Goal: Transaction & Acquisition: Purchase product/service

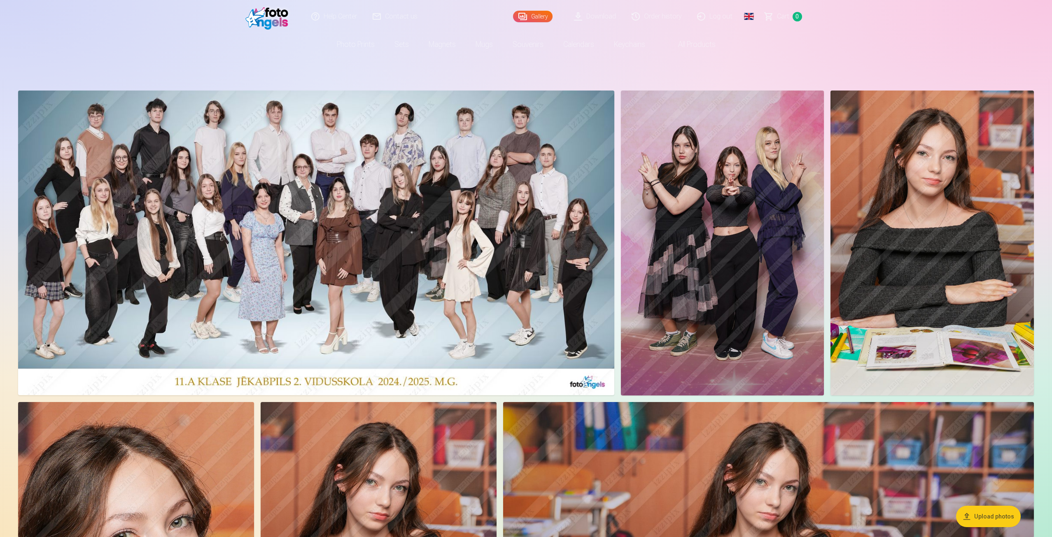
click at [584, 214] on img at bounding box center [316, 243] width 596 height 305
click at [221, 178] on img at bounding box center [316, 243] width 596 height 305
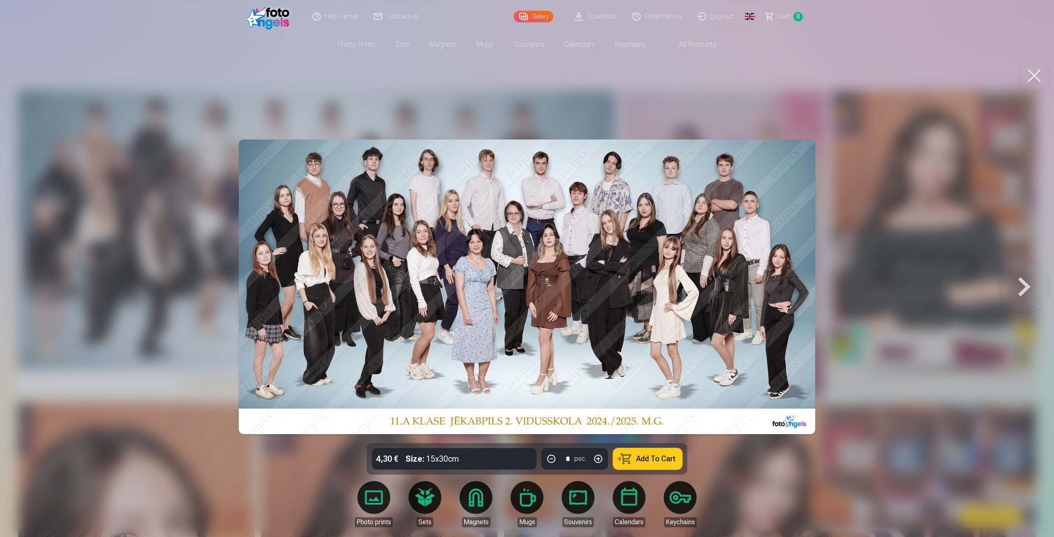
click at [1018, 289] on button at bounding box center [1024, 286] width 53 height 297
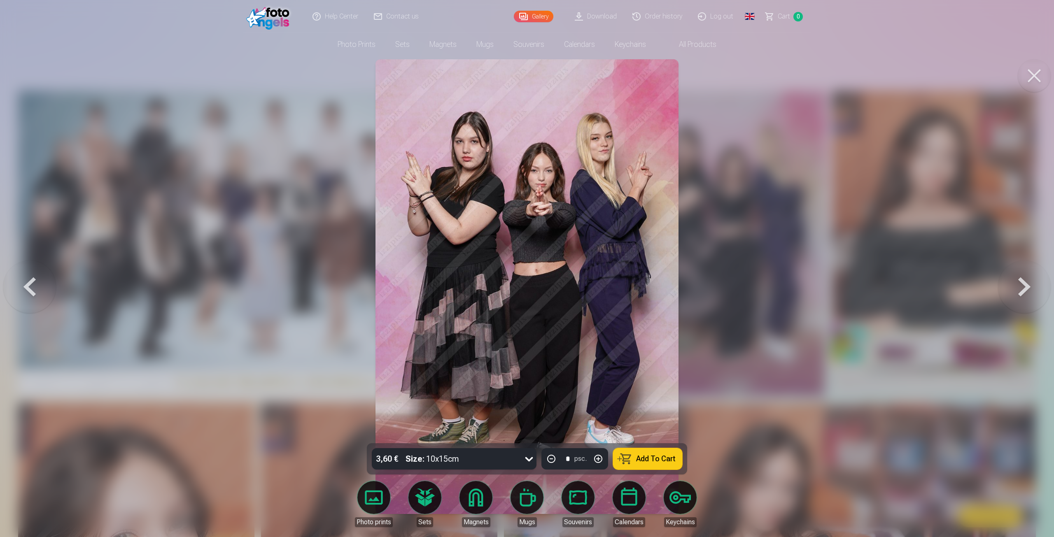
click at [40, 289] on button at bounding box center [29, 286] width 53 height 297
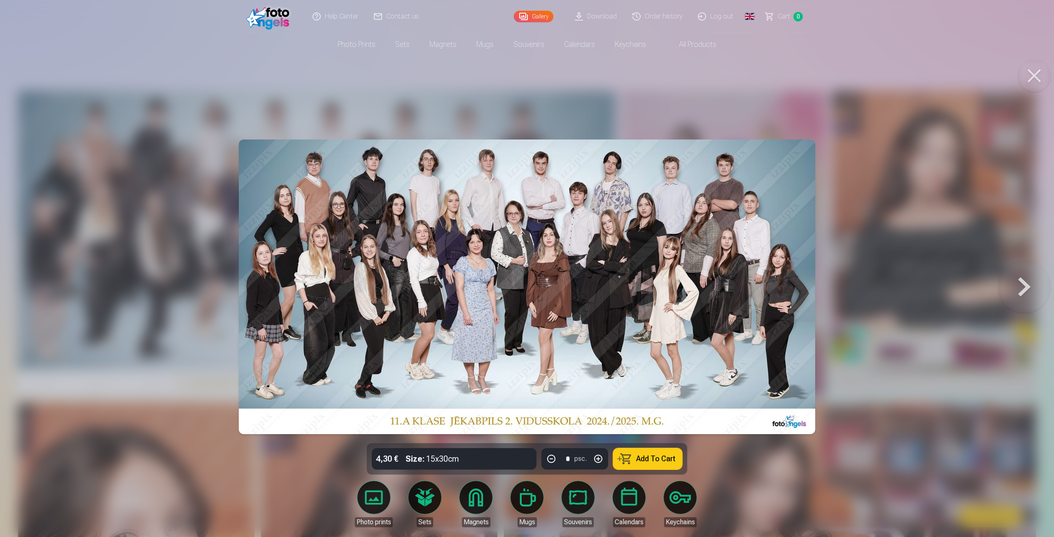
click at [1030, 287] on button at bounding box center [1024, 286] width 53 height 297
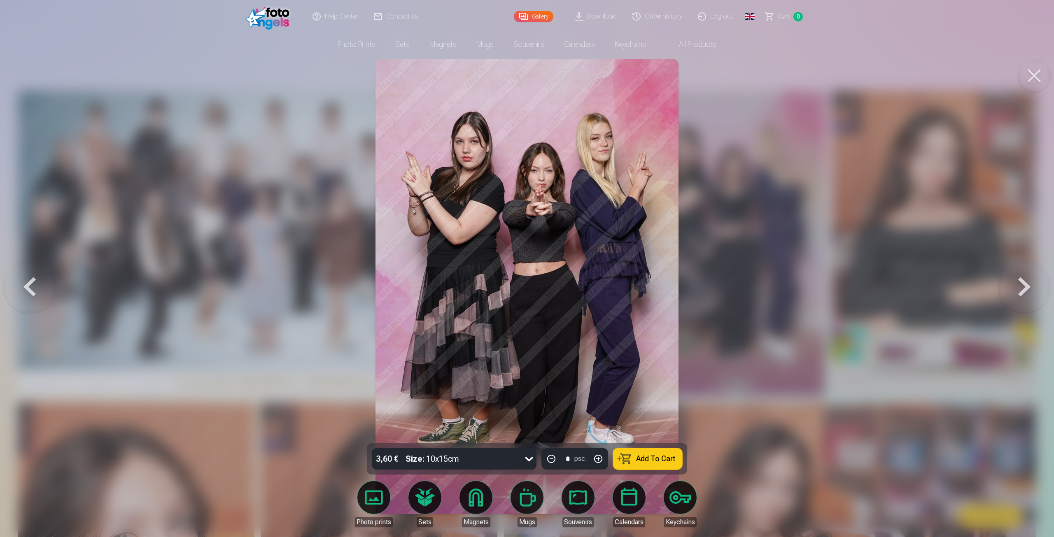
click at [853, 273] on div at bounding box center [527, 268] width 1054 height 537
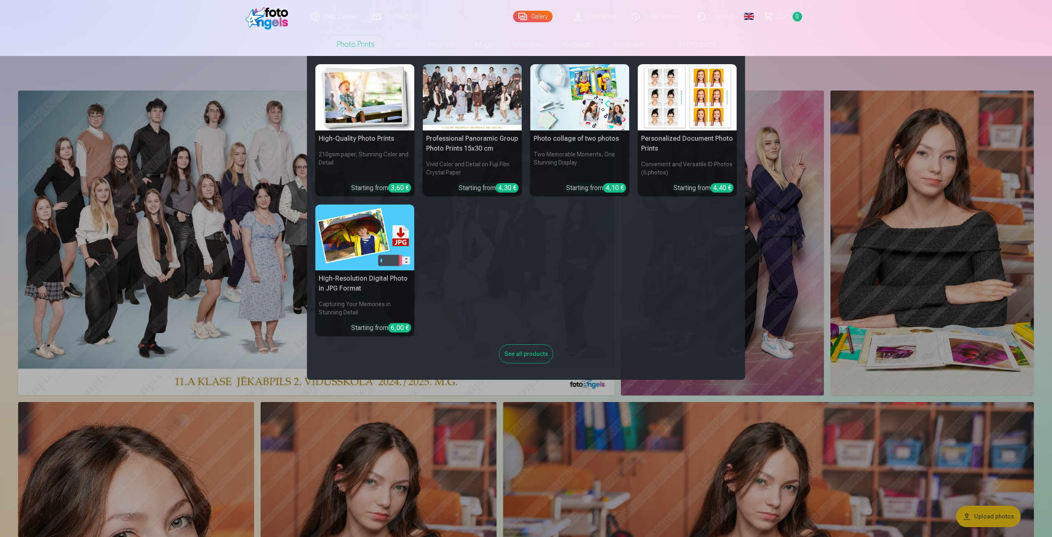
click at [494, 87] on div at bounding box center [472, 97] width 99 height 66
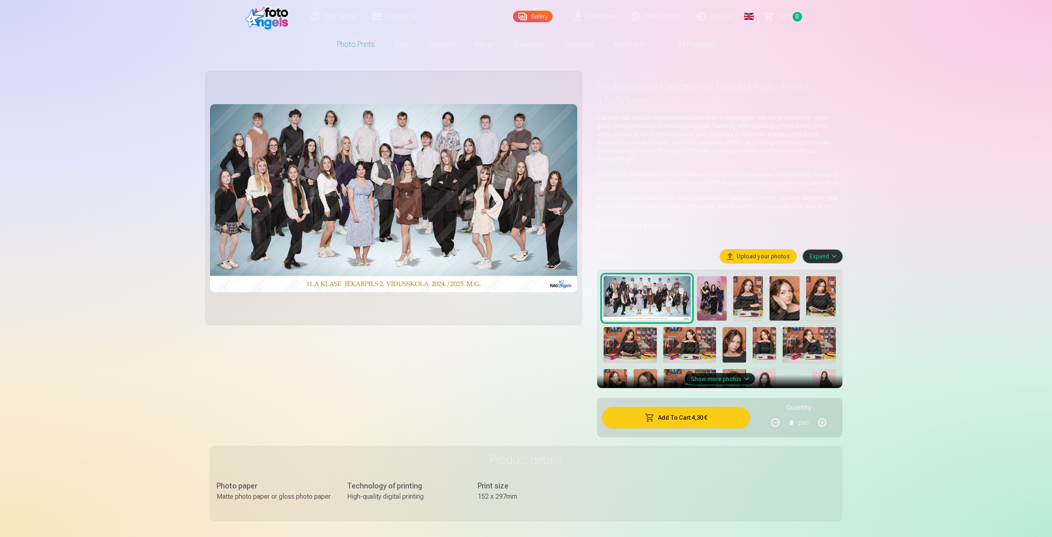
click at [255, 16] on img at bounding box center [268, 16] width 47 height 26
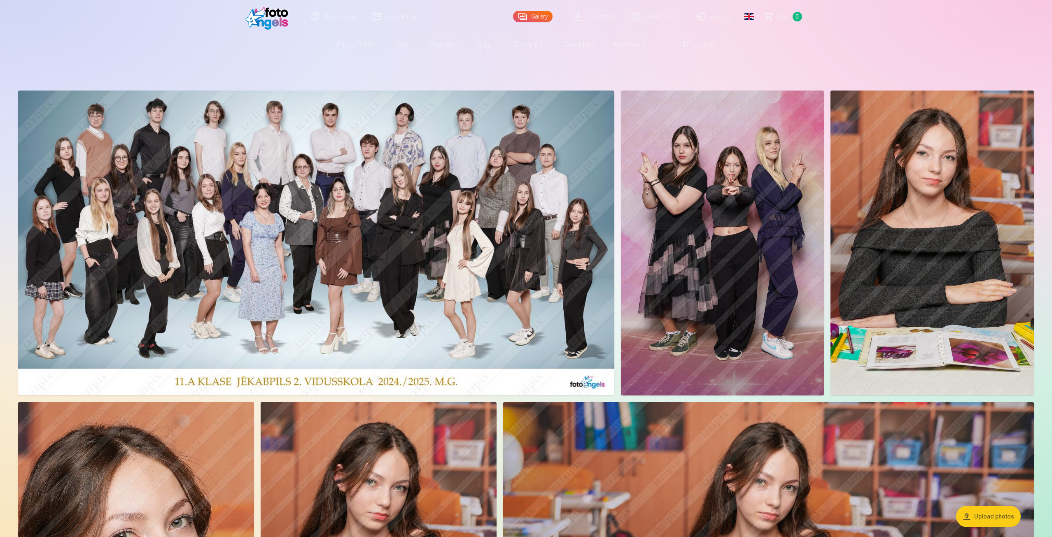
click at [302, 129] on img at bounding box center [316, 243] width 596 height 305
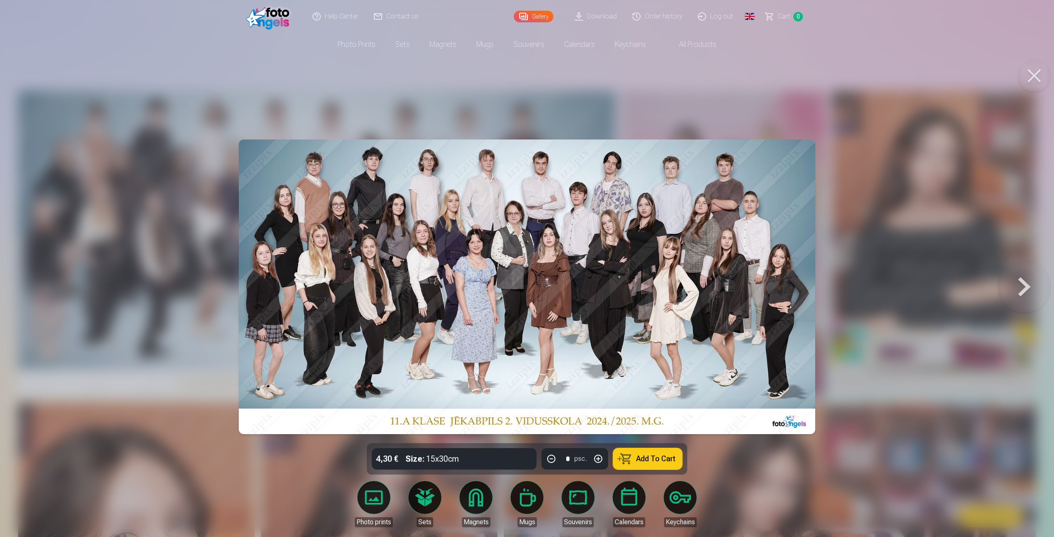
click at [468, 459] on div "4,30 € Size : 15x30cm * psc. Add To Cart" at bounding box center [527, 458] width 320 height 31
click at [1020, 289] on button at bounding box center [1024, 286] width 53 height 297
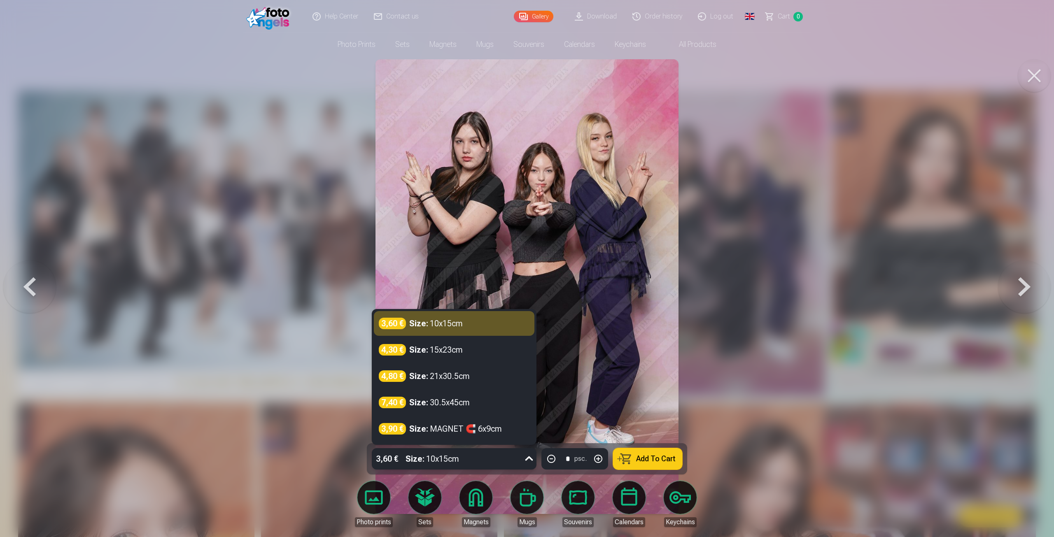
click at [510, 461] on div "3,60 € Size : 10x15cm" at bounding box center [446, 458] width 149 height 21
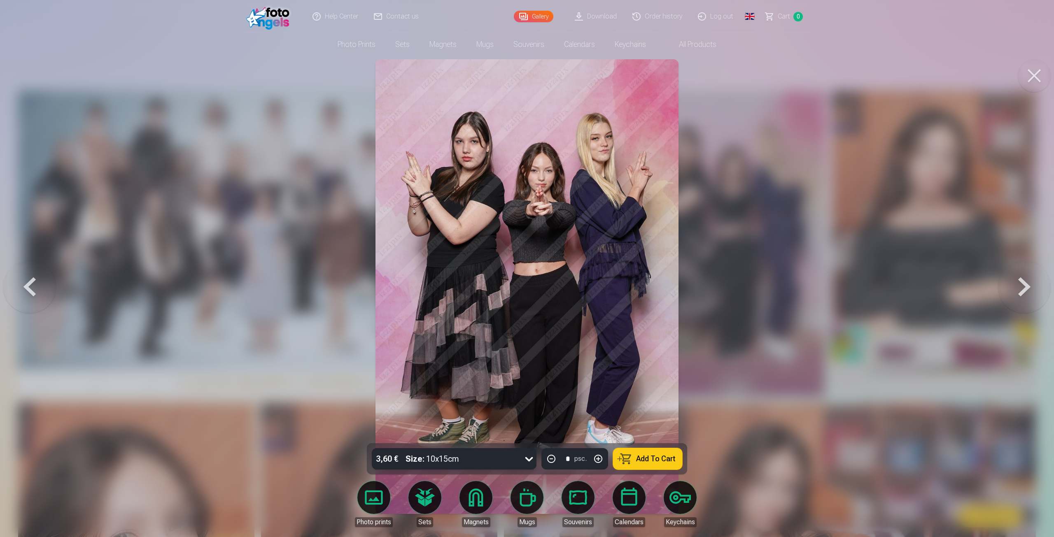
click at [510, 461] on div "3,60 € Size : 10x15cm" at bounding box center [446, 458] width 149 height 21
click at [31, 282] on button at bounding box center [29, 286] width 53 height 297
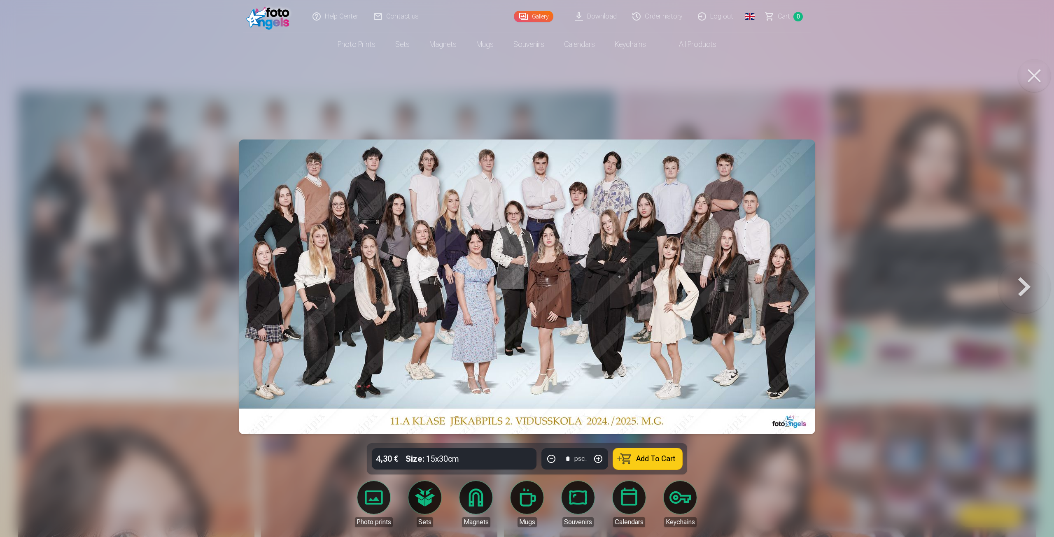
click at [632, 459] on button "Add To Cart" at bounding box center [647, 458] width 69 height 21
click at [792, 18] on link "Сart 1" at bounding box center [784, 16] width 53 height 33
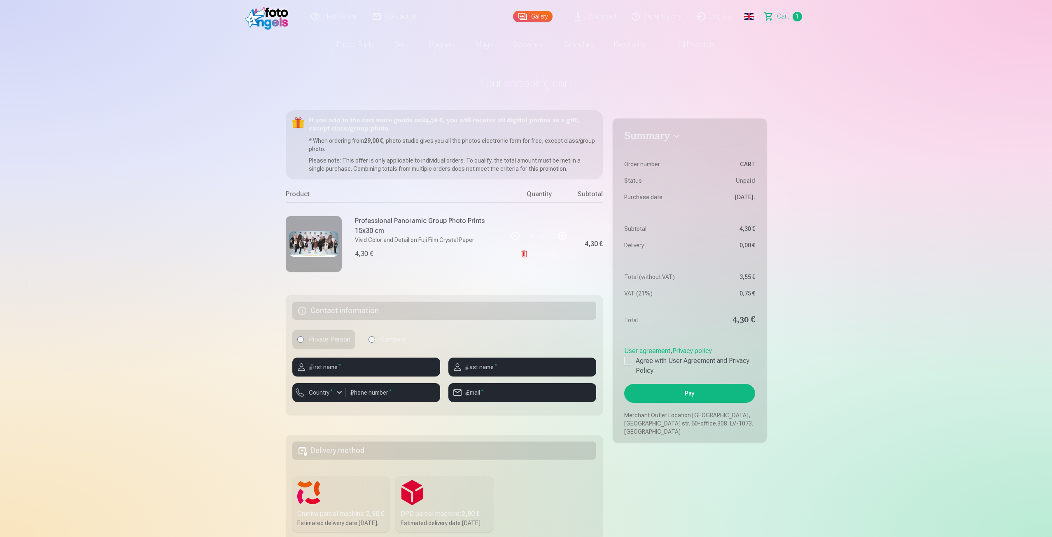
click at [747, 18] on link "Global" at bounding box center [749, 16] width 16 height 33
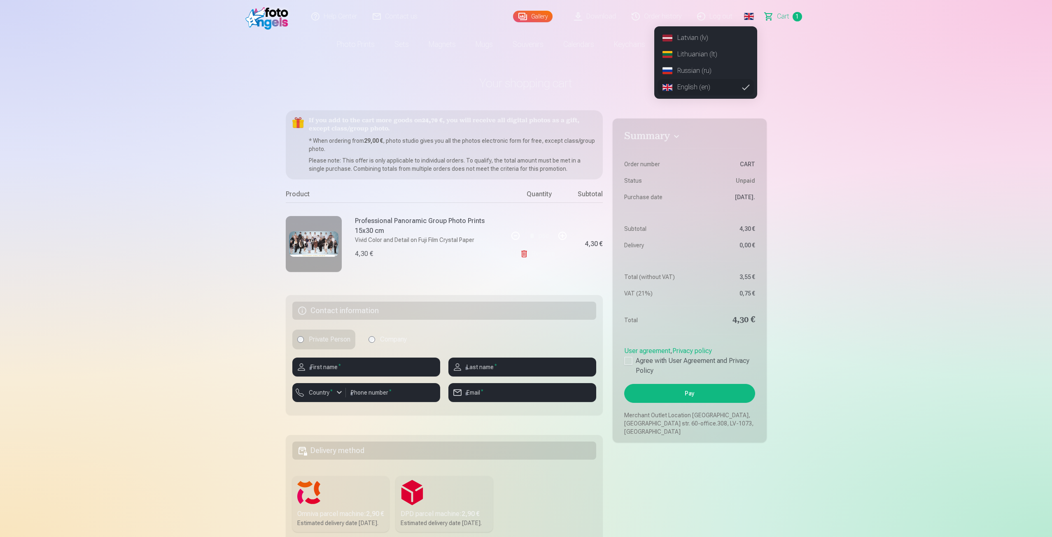
click at [722, 68] on link "Russian (ru)" at bounding box center [705, 71] width 96 height 16
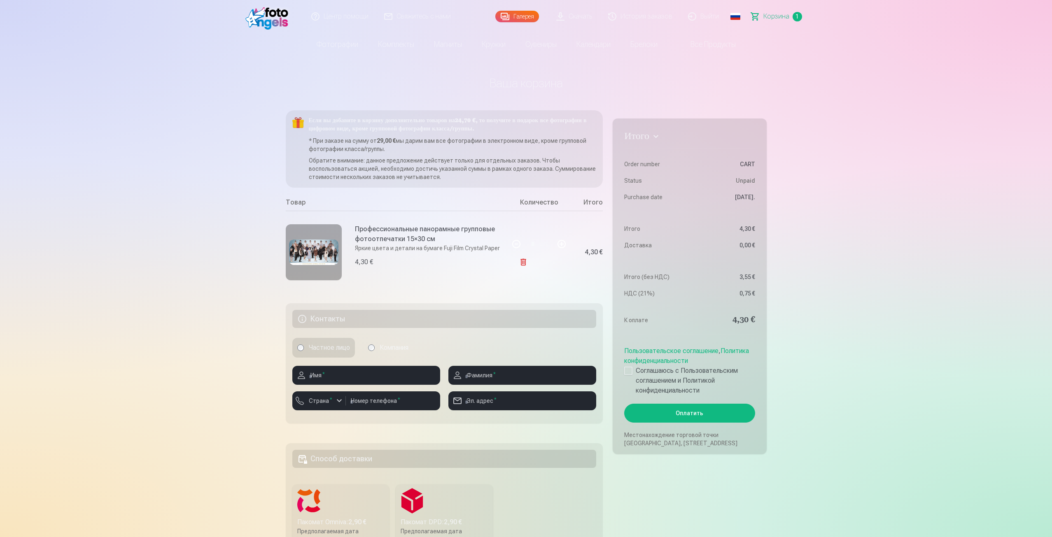
click at [328, 245] on img at bounding box center [313, 252] width 49 height 25
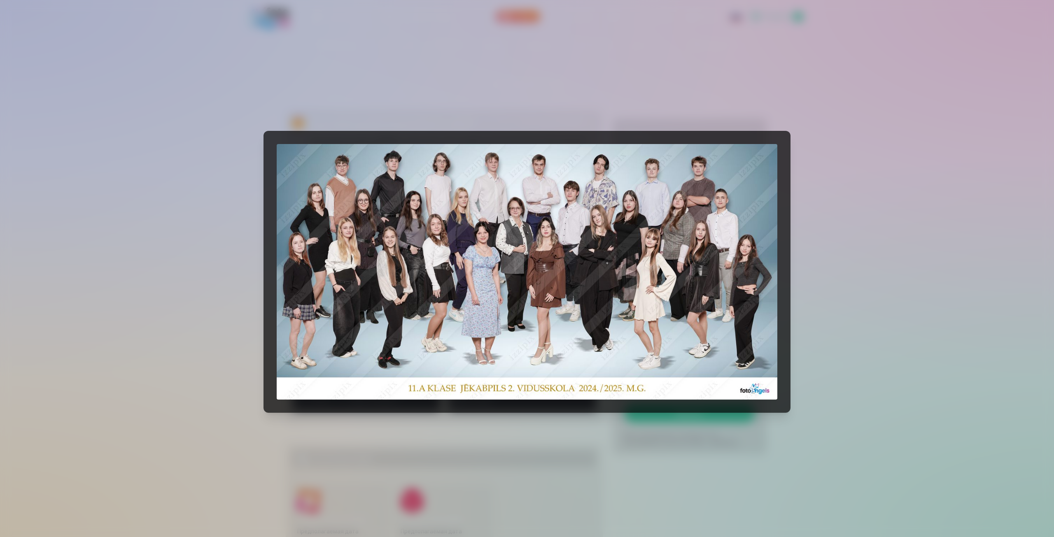
click at [468, 214] on img at bounding box center [527, 272] width 501 height 256
click at [520, 107] on div at bounding box center [527, 268] width 1054 height 537
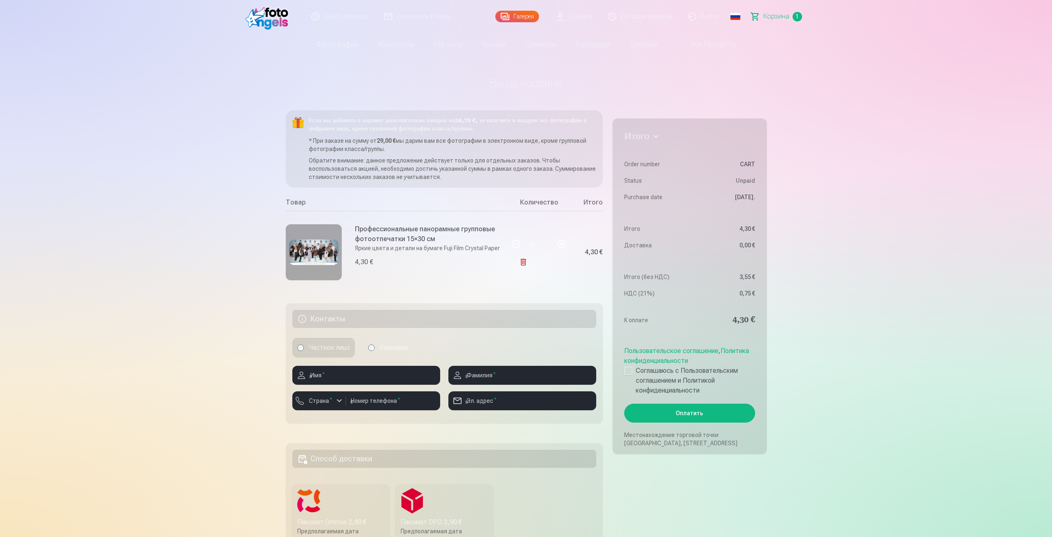
click at [530, 262] on link "Удалить" at bounding box center [539, 262] width 40 height 16
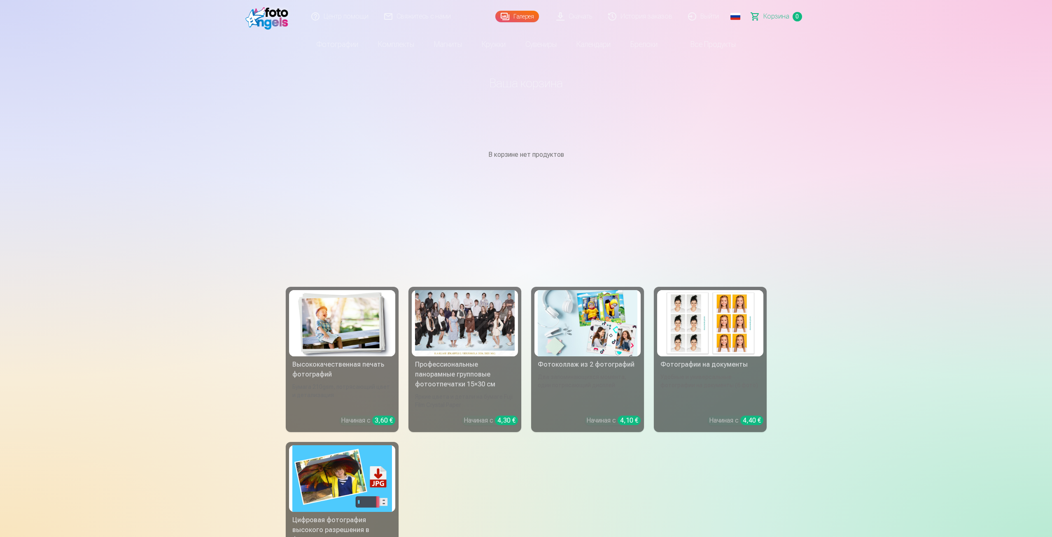
click at [275, 15] on img at bounding box center [268, 16] width 47 height 26
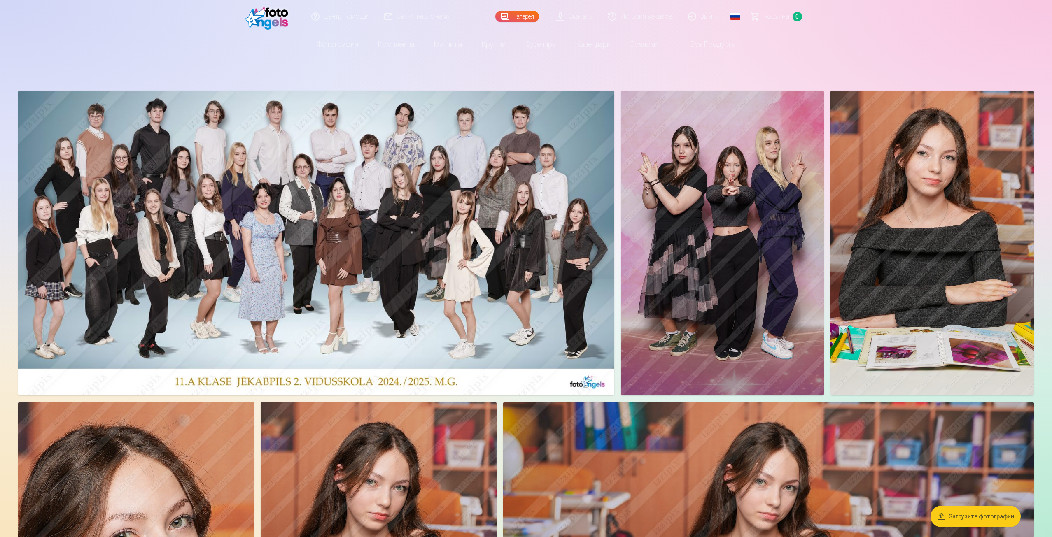
click at [336, 184] on img at bounding box center [316, 243] width 596 height 305
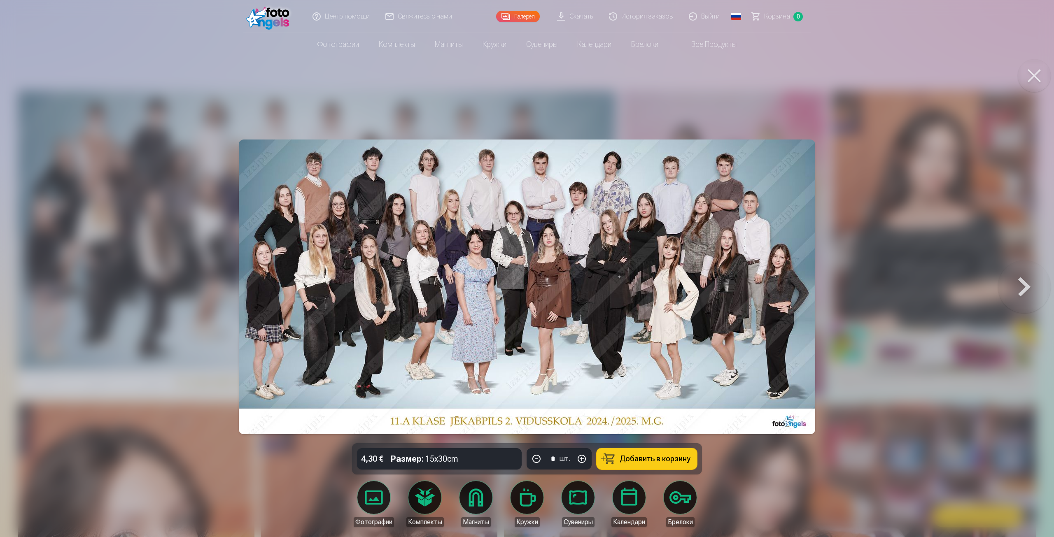
click at [652, 461] on span "Добавить в корзину" at bounding box center [655, 458] width 71 height 7
click at [1027, 290] on button at bounding box center [1024, 286] width 53 height 297
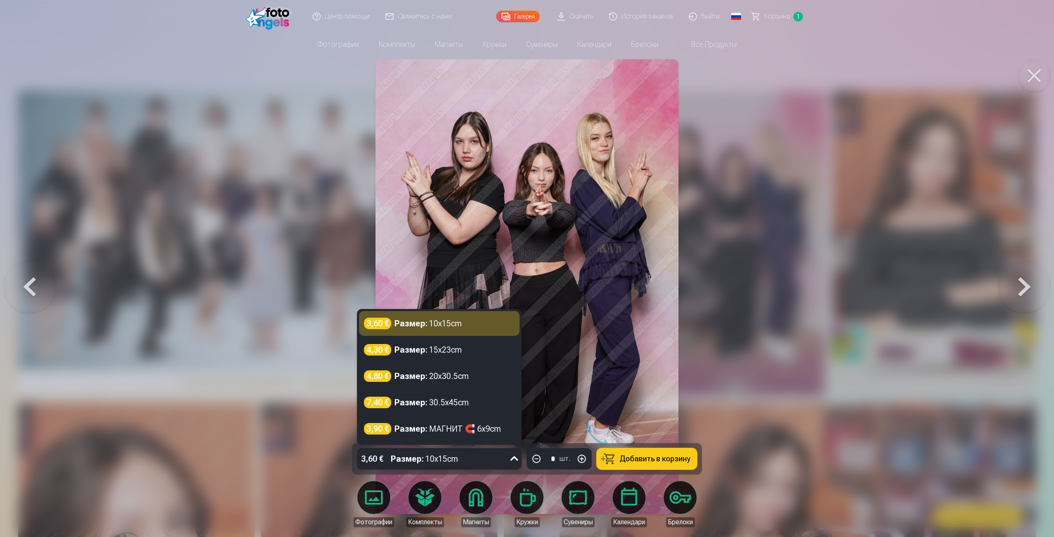
click at [461, 454] on div "3,60 € Размер : 10x15cm" at bounding box center [431, 458] width 149 height 21
click at [455, 428] on div "Размер : МАГНИТ 🧲 6x9cm" at bounding box center [447, 429] width 107 height 12
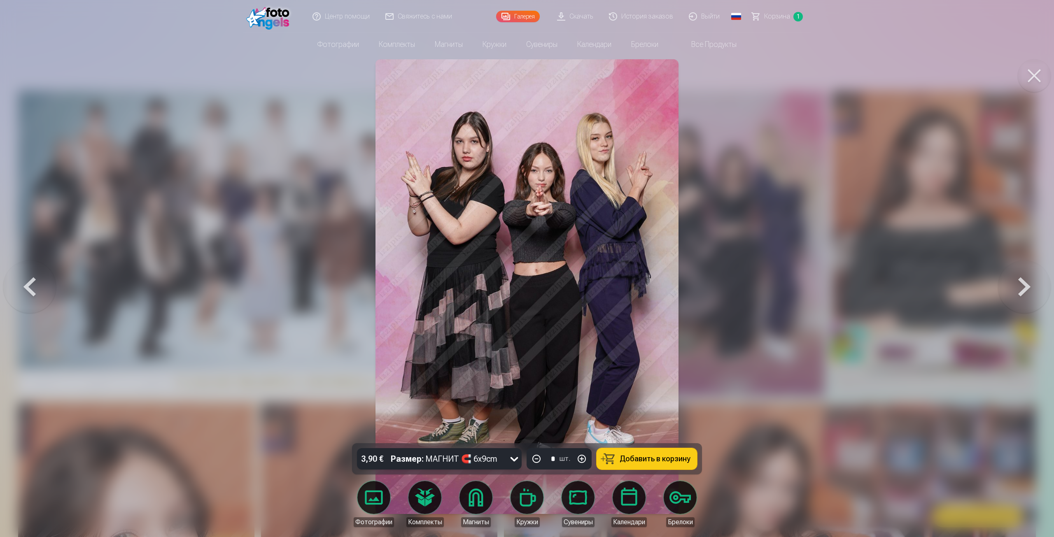
click at [694, 459] on button "Добавить в корзину" at bounding box center [646, 458] width 100 height 21
click at [1018, 291] on button at bounding box center [1024, 286] width 53 height 297
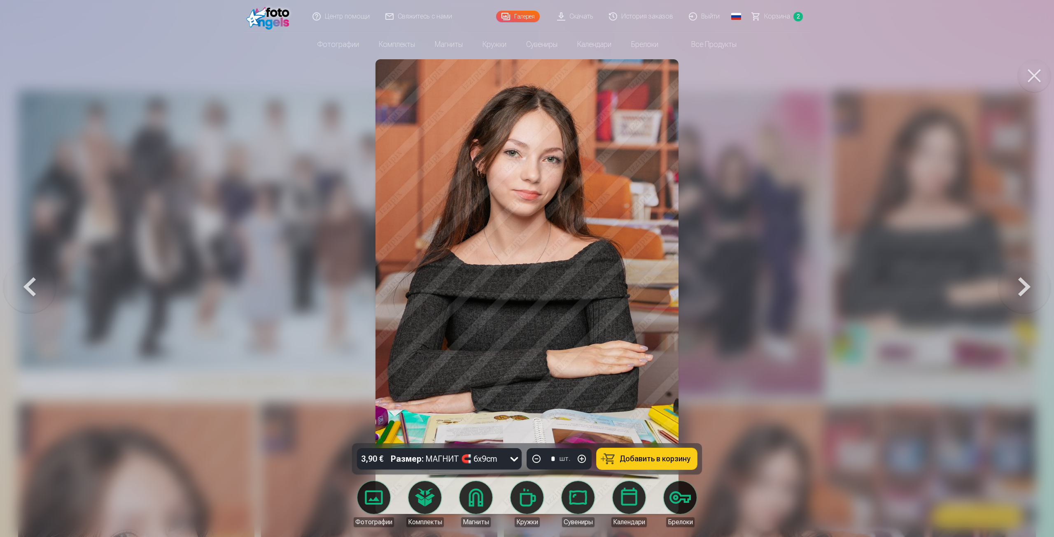
click at [1018, 291] on button at bounding box center [1024, 286] width 53 height 297
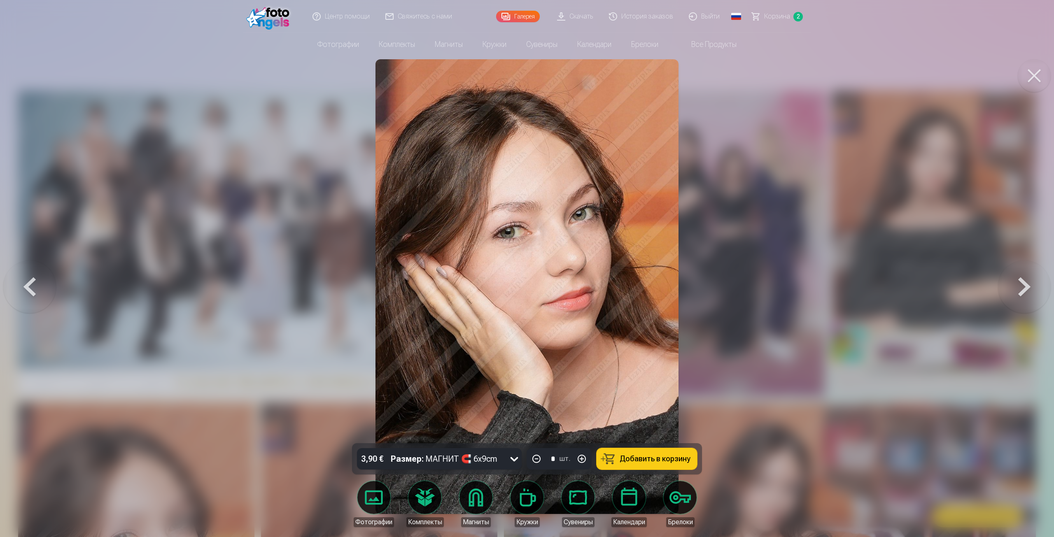
click at [1018, 291] on button at bounding box center [1024, 286] width 53 height 297
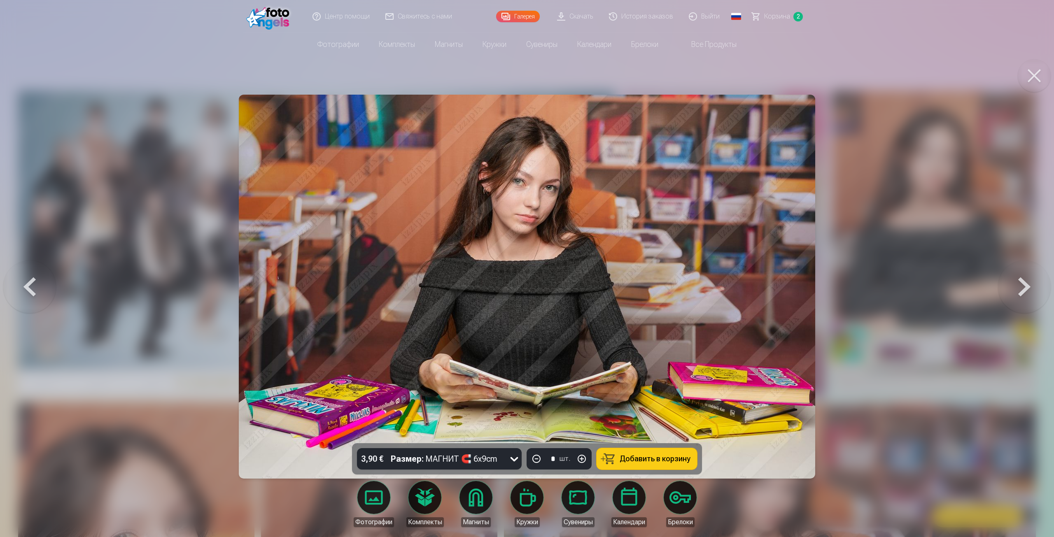
click at [485, 452] on div "Размер : МАГНИТ 🧲 6x9cm" at bounding box center [444, 458] width 107 height 21
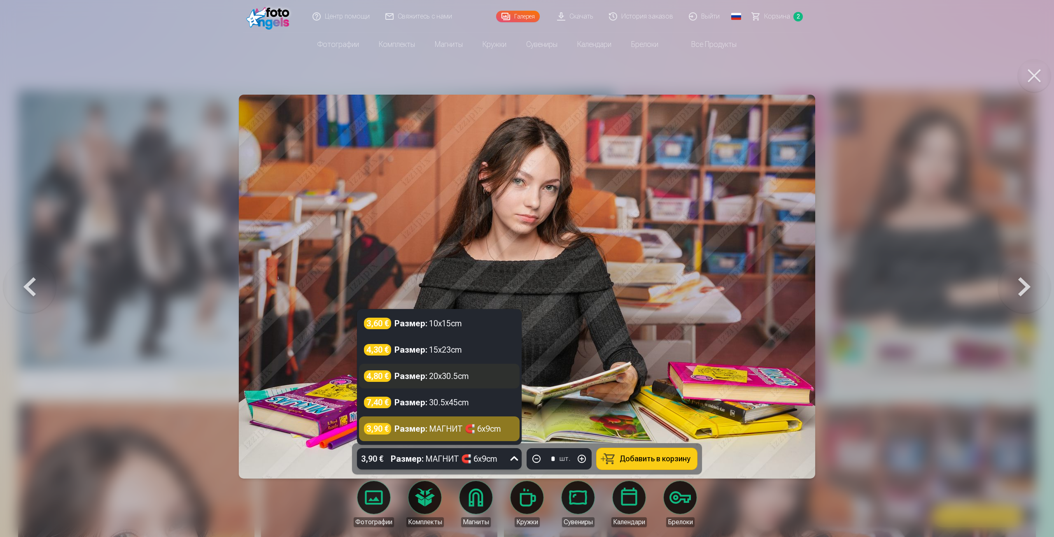
click at [483, 374] on div "4,80 € Размер : 20x30.5cm" at bounding box center [439, 376] width 151 height 12
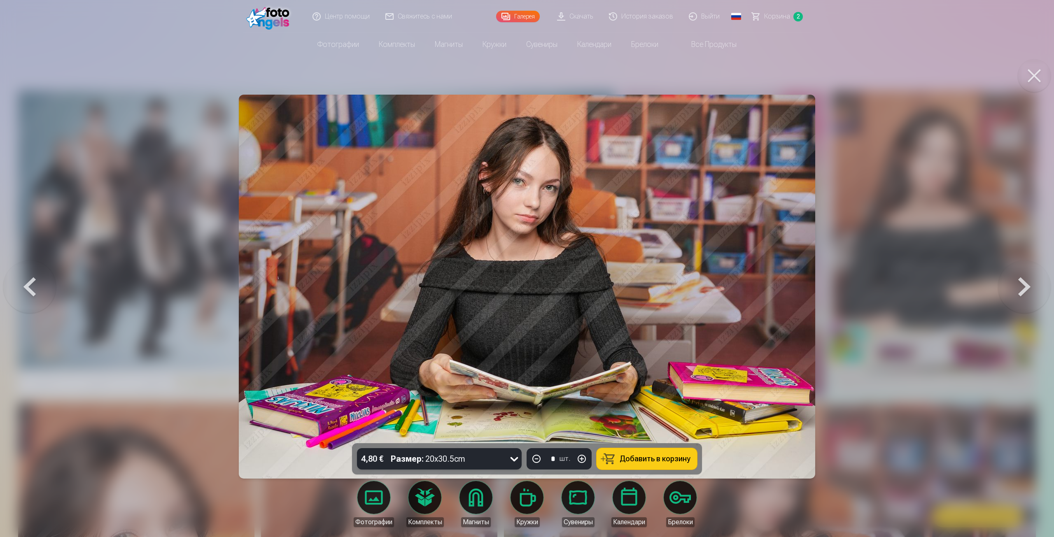
click at [658, 463] on span "Добавить в корзину" at bounding box center [655, 458] width 71 height 7
click at [771, 15] on span "Корзина" at bounding box center [777, 17] width 26 height 10
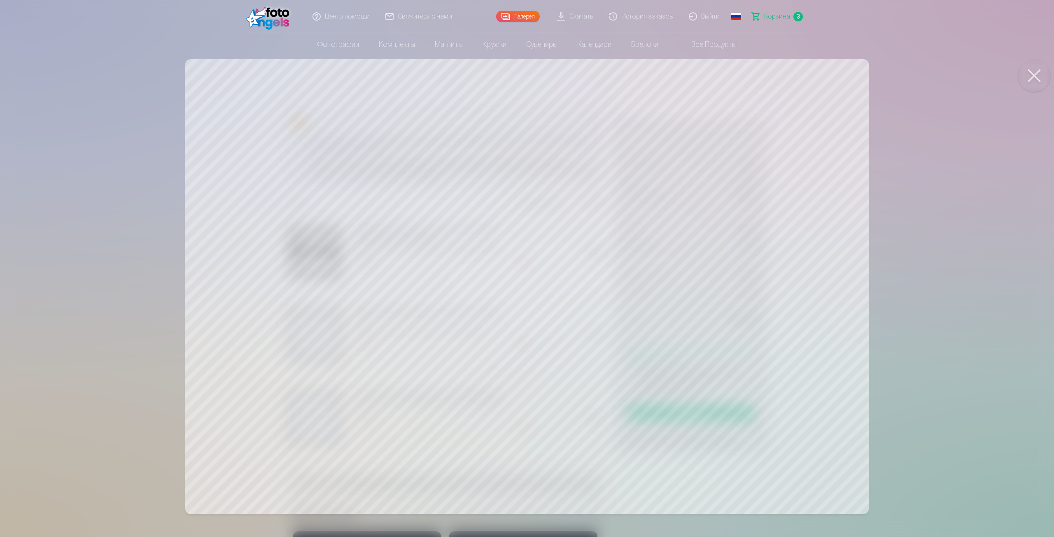
click at [163, 275] on div at bounding box center [527, 268] width 1054 height 537
click at [526, 300] on div at bounding box center [527, 268] width 1054 height 537
click at [607, 291] on div at bounding box center [527, 268] width 1054 height 537
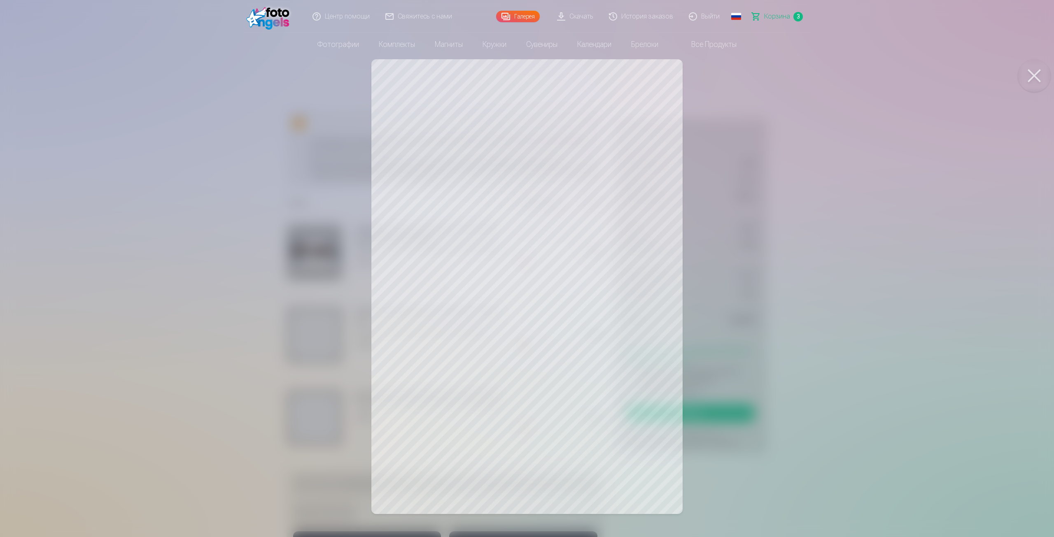
click at [550, 295] on div at bounding box center [527, 268] width 1054 height 537
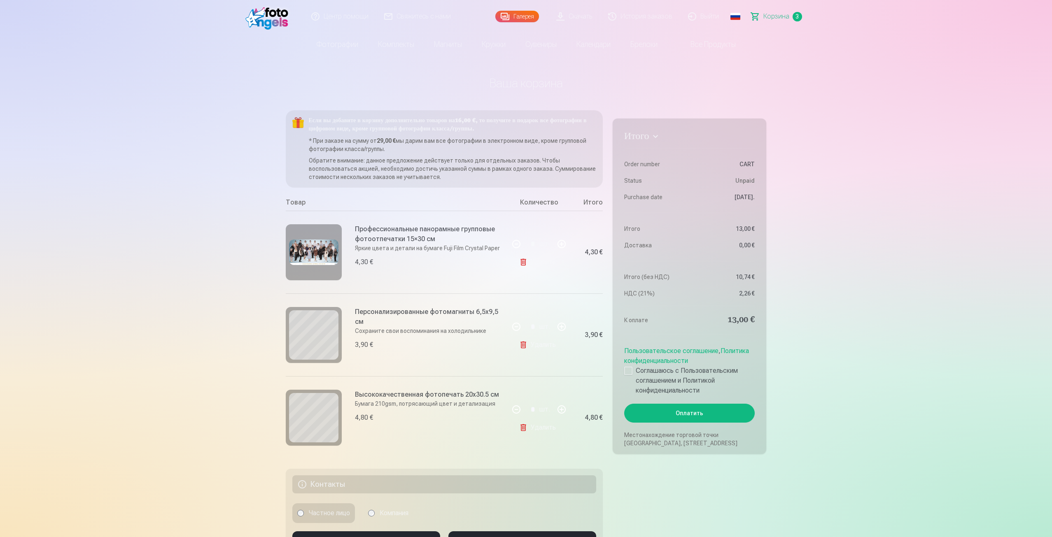
click at [288, 249] on div at bounding box center [314, 252] width 56 height 56
click at [305, 248] on img at bounding box center [313, 252] width 49 height 25
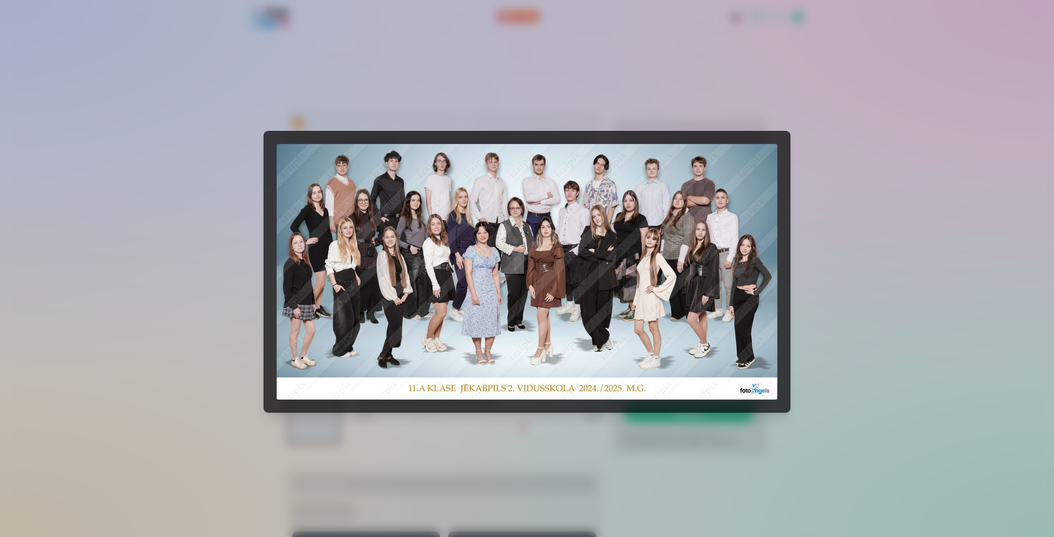
click at [471, 264] on img at bounding box center [527, 272] width 501 height 256
click at [536, 125] on div at bounding box center [527, 268] width 1054 height 537
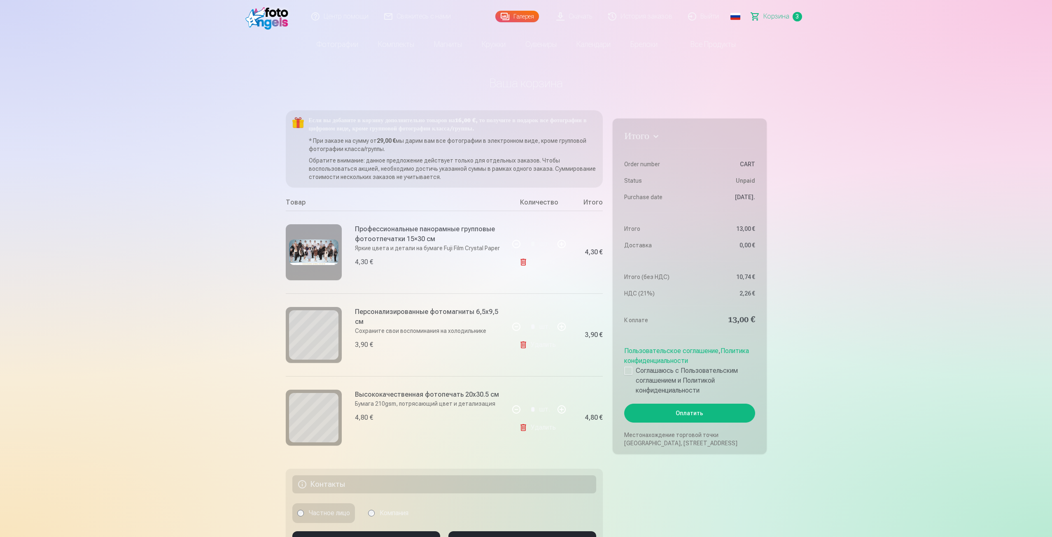
click at [533, 266] on link "Удалить" at bounding box center [539, 262] width 40 height 16
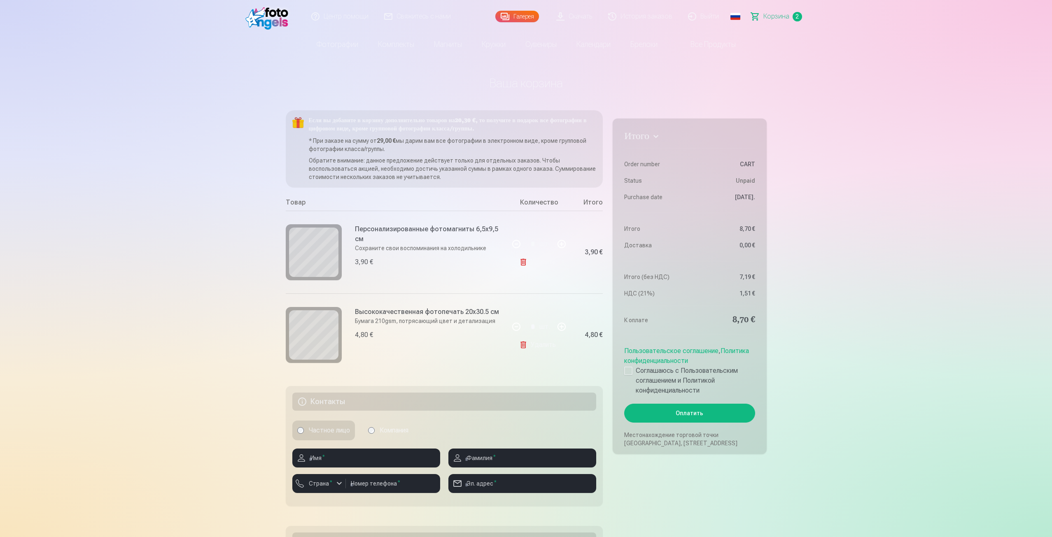
click at [533, 266] on link "Удалить" at bounding box center [539, 262] width 40 height 16
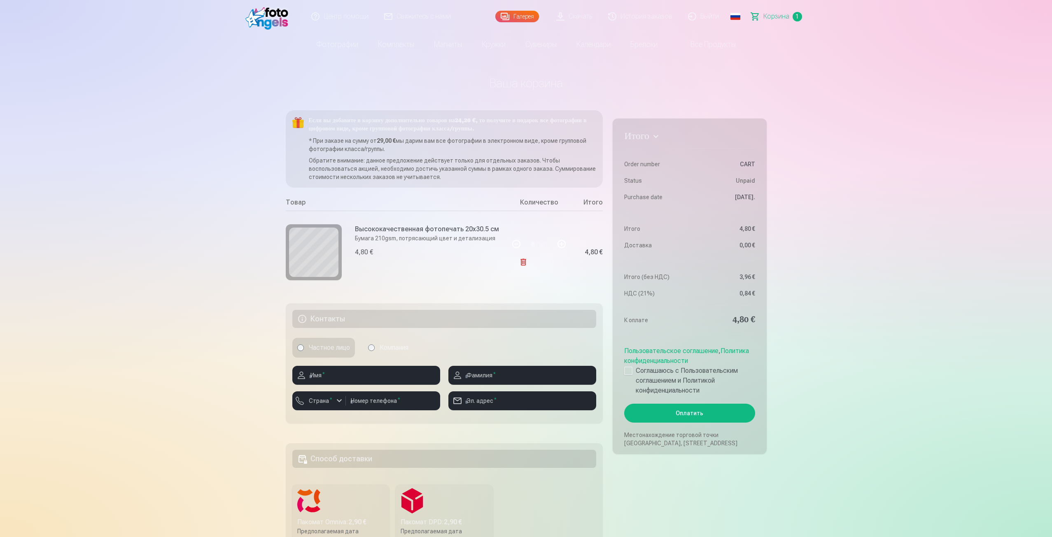
click at [533, 266] on link "Удалить" at bounding box center [539, 262] width 40 height 16
